Goal: Use online tool/utility: Utilize a website feature to perform a specific function

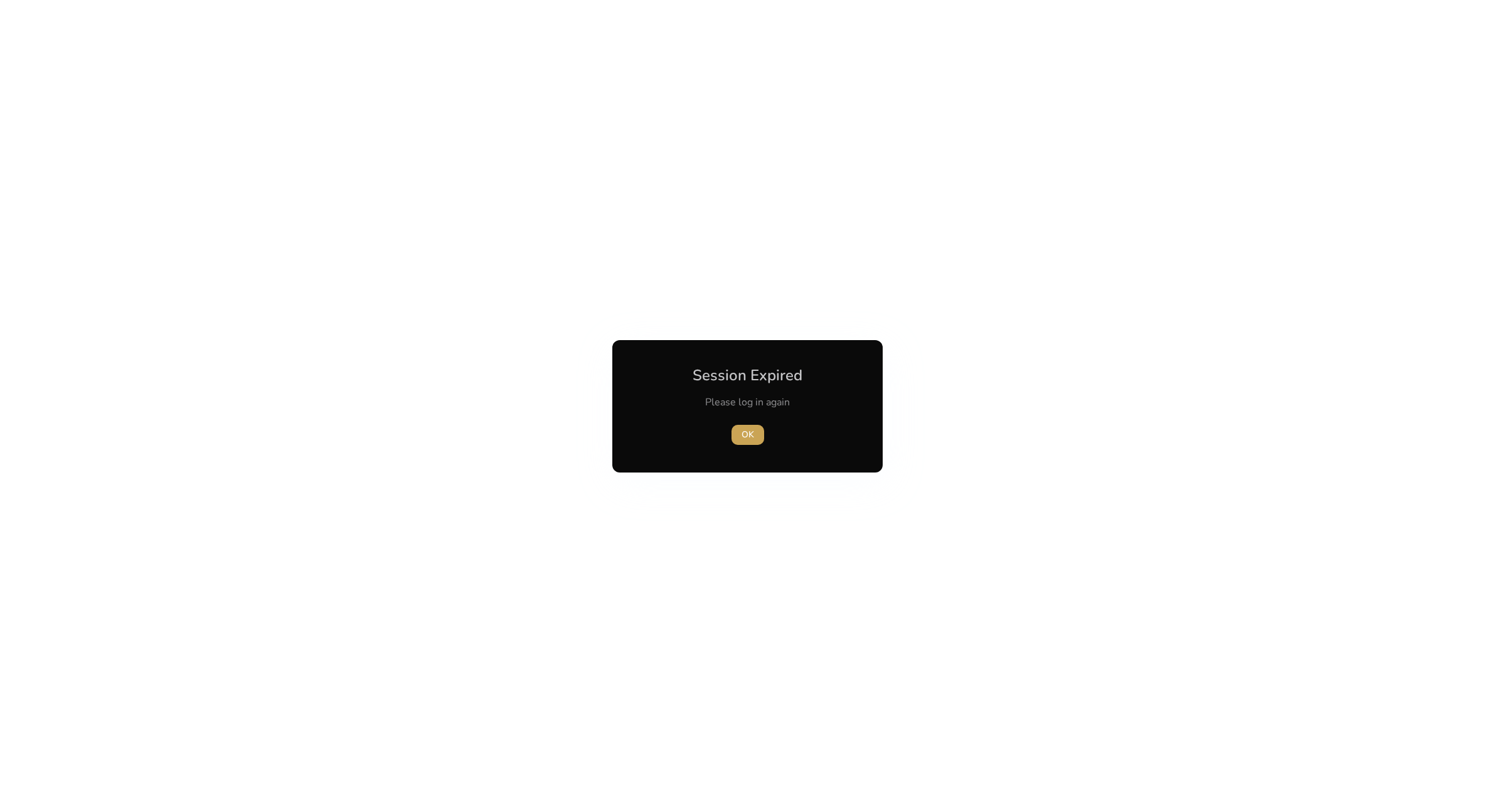
click at [752, 437] on span "OK" at bounding box center [748, 434] width 12 height 13
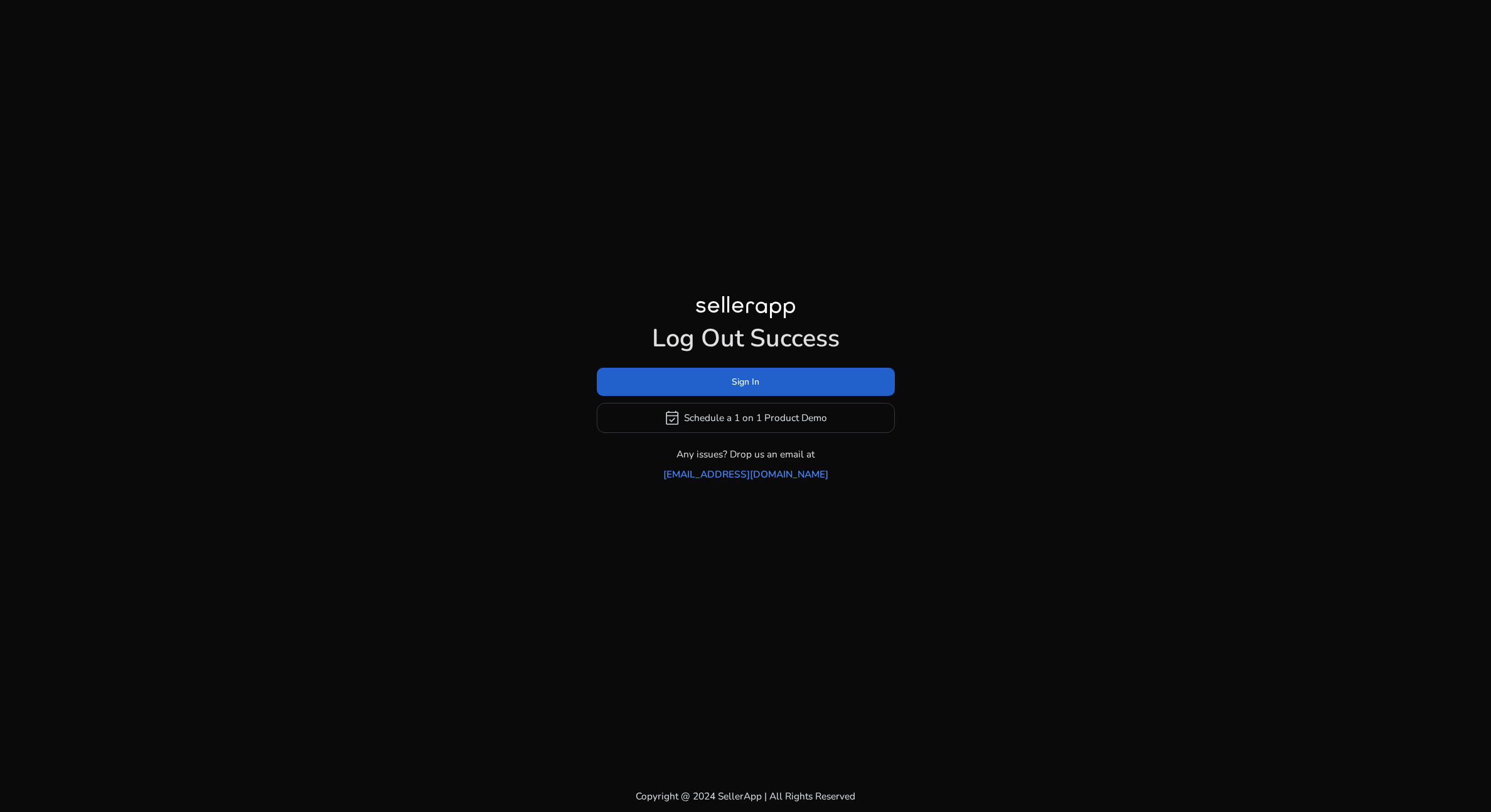
click at [779, 392] on span at bounding box center [746, 382] width 298 height 31
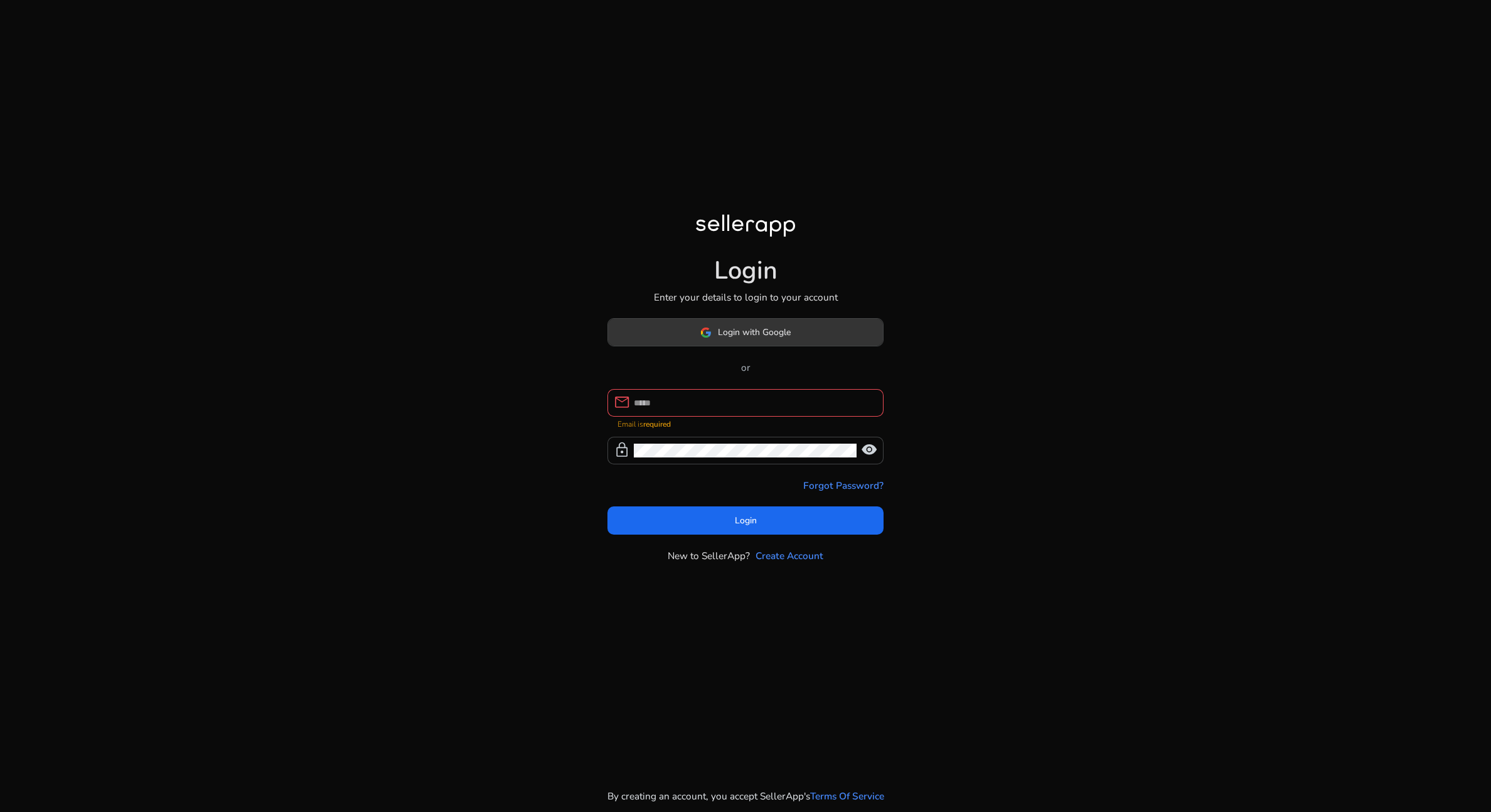
click at [758, 339] on span "Login with Google" at bounding box center [754, 332] width 73 height 13
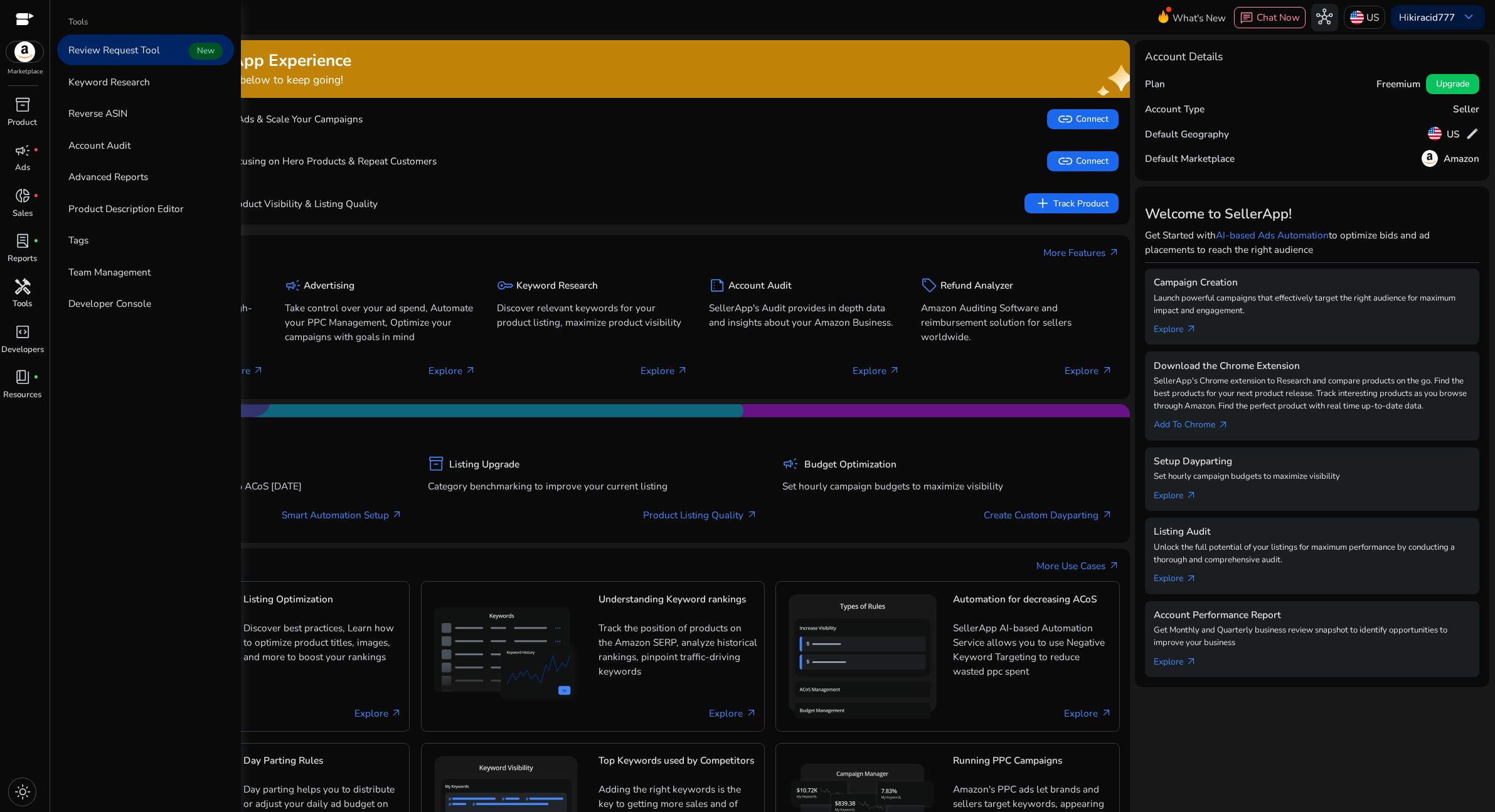
click at [20, 299] on p "Tools" at bounding box center [22, 303] width 19 height 12
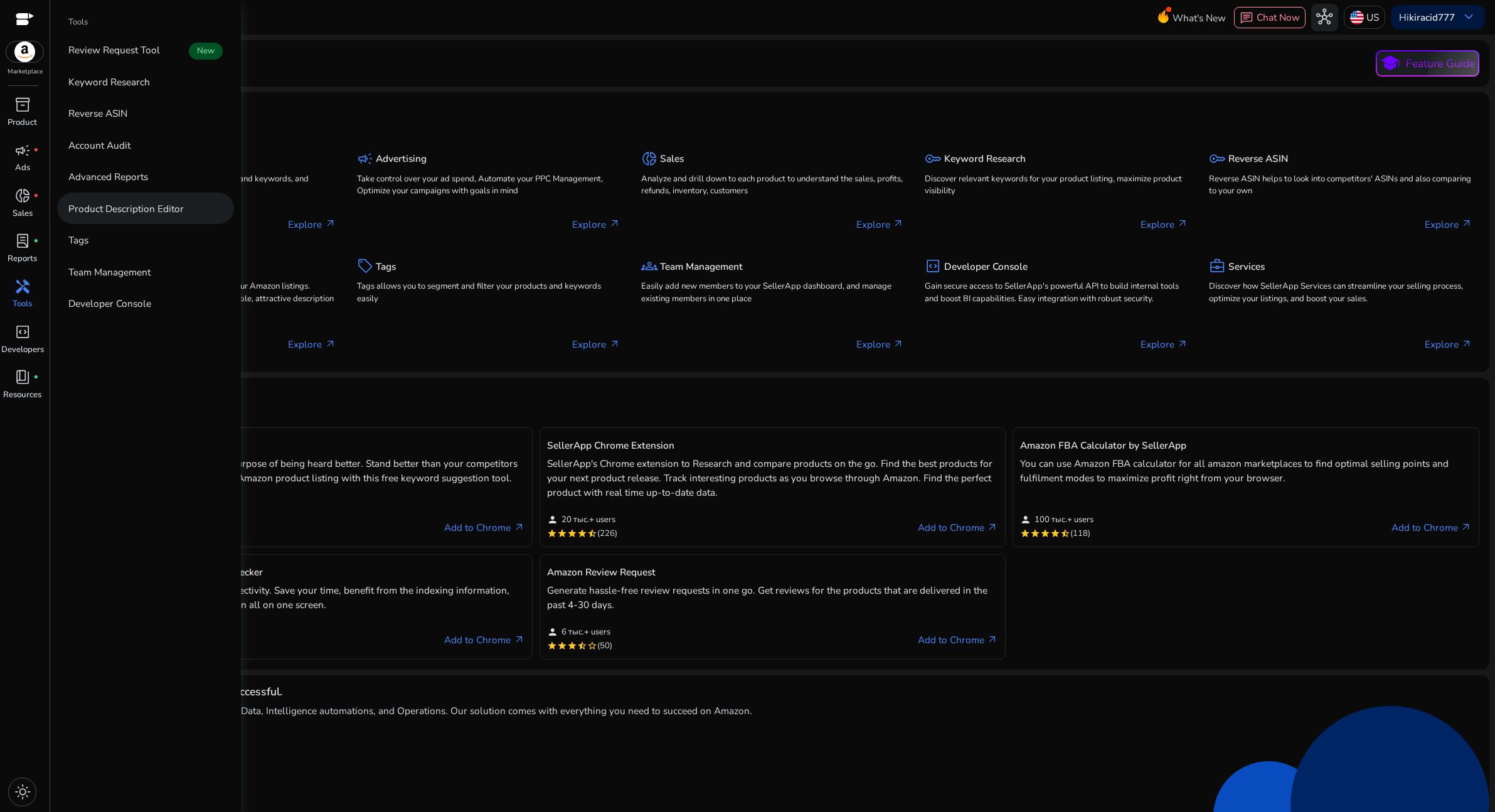
click at [133, 207] on p "Product Description Editor" at bounding box center [126, 208] width 116 height 14
